Goal: Navigation & Orientation: Find specific page/section

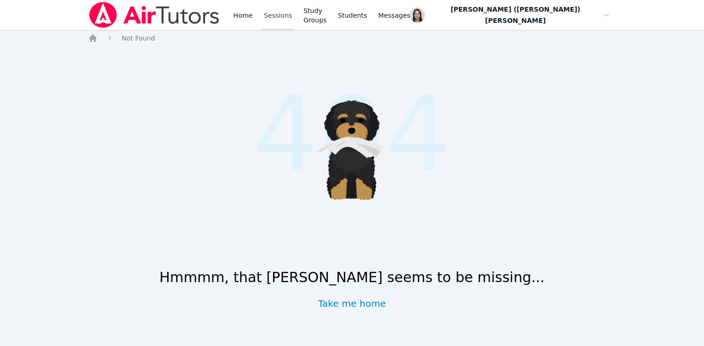
click at [281, 18] on link "Sessions" at bounding box center [278, 15] width 32 height 30
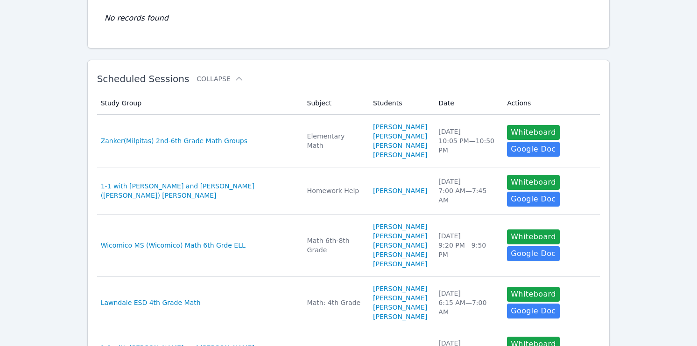
scroll to position [527, 0]
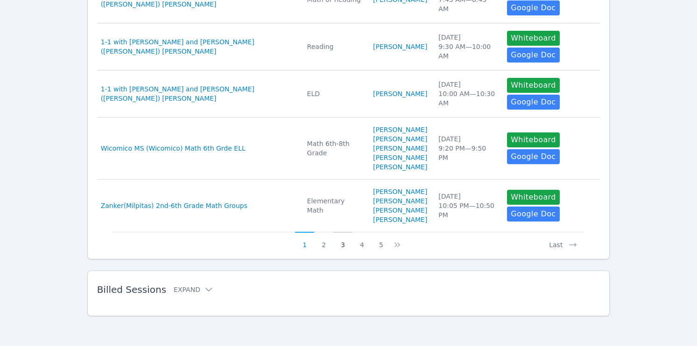
click at [340, 245] on button "3" at bounding box center [342, 241] width 19 height 18
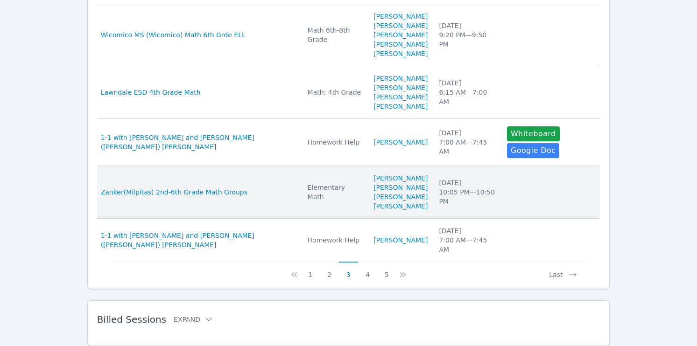
scroll to position [514, 0]
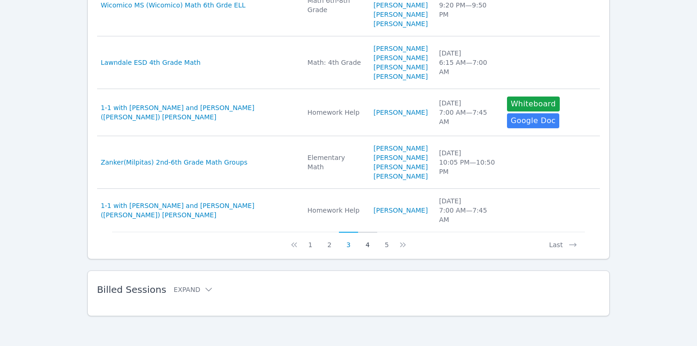
click at [365, 244] on button "4" at bounding box center [367, 241] width 19 height 18
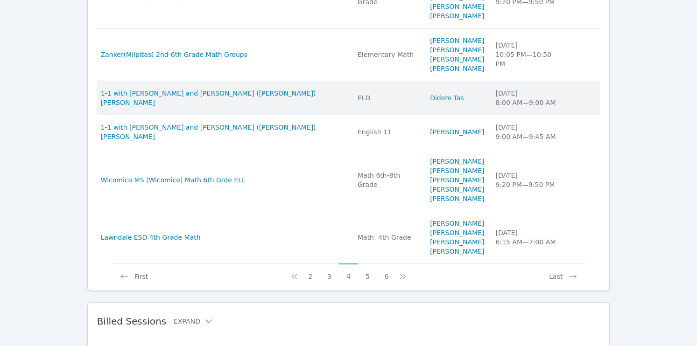
scroll to position [471, 0]
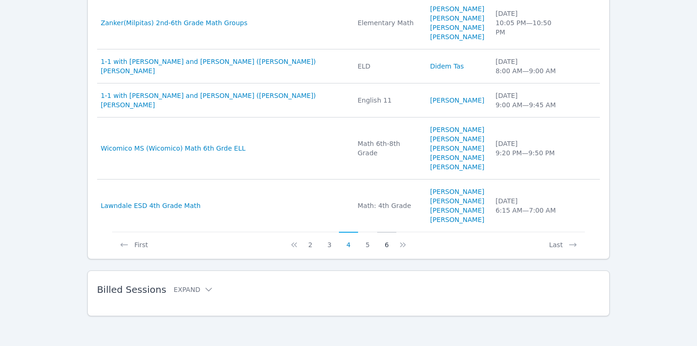
click at [387, 244] on button "6" at bounding box center [386, 241] width 19 height 18
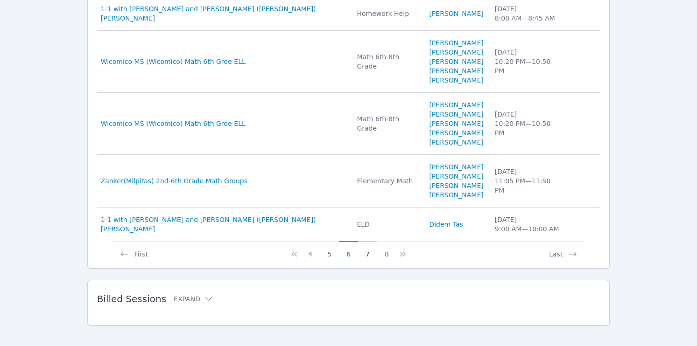
click at [363, 242] on button "7" at bounding box center [367, 250] width 19 height 18
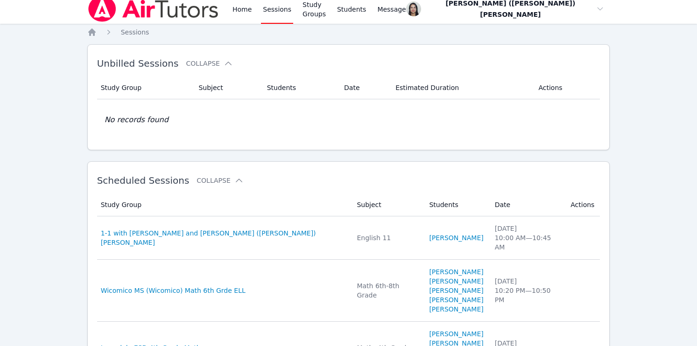
scroll to position [0, 0]
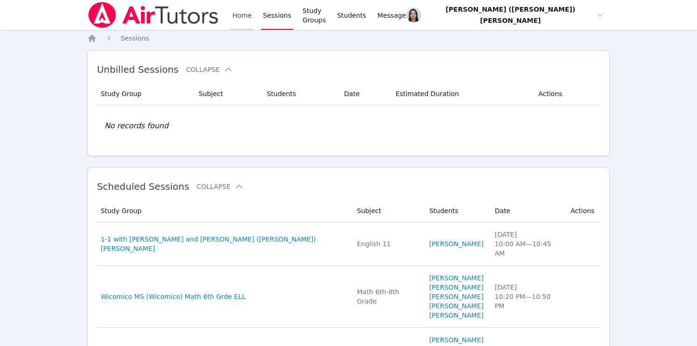
click at [233, 21] on link "Home" at bounding box center [242, 15] width 23 height 30
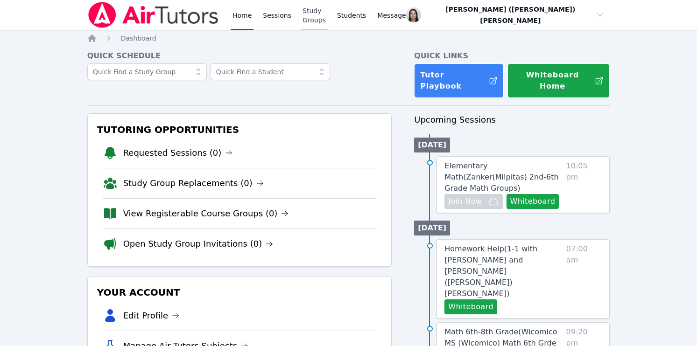
click at [320, 20] on link "Study Groups" at bounding box center [313, 15] width 27 height 30
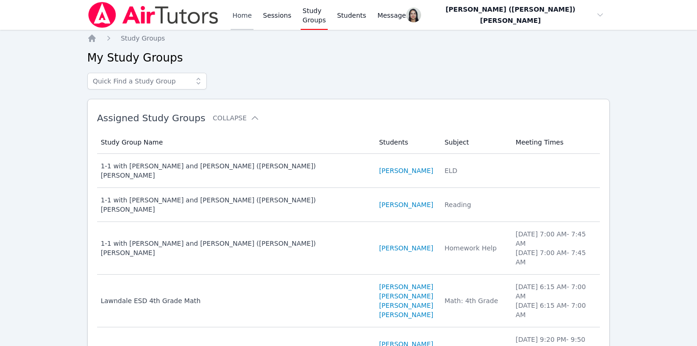
click at [252, 16] on link "Home" at bounding box center [242, 15] width 23 height 30
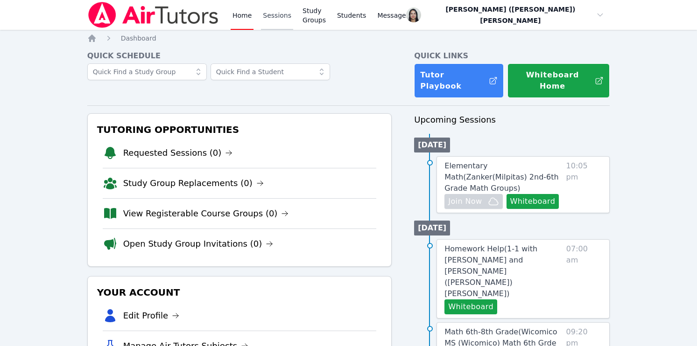
click at [280, 14] on link "Sessions" at bounding box center [277, 15] width 32 height 30
